Goal: Go to known website: Access a specific website the user already knows

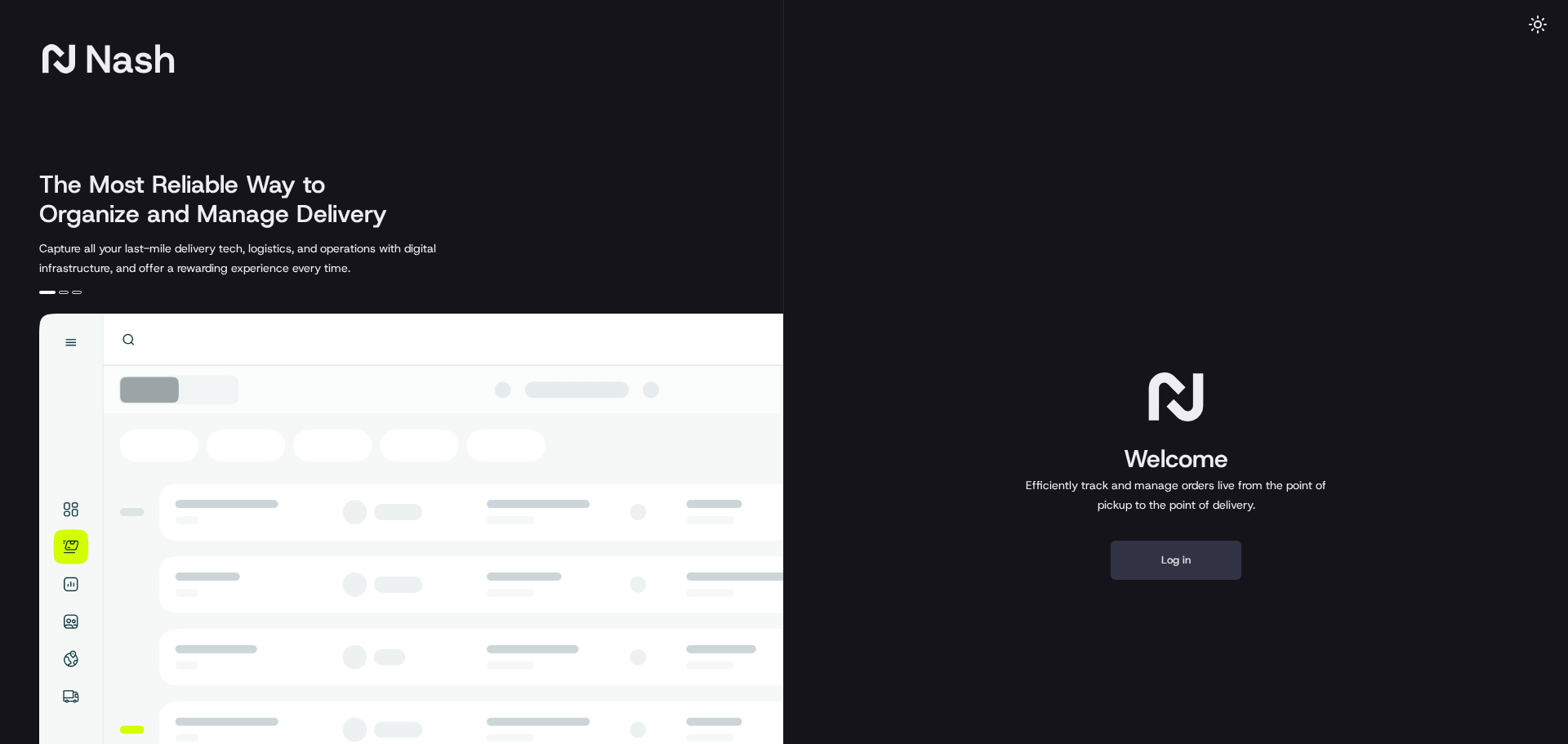
click at [1207, 566] on button "Log in" at bounding box center [1176, 559] width 131 height 39
